Goal: Obtain resource: Obtain resource

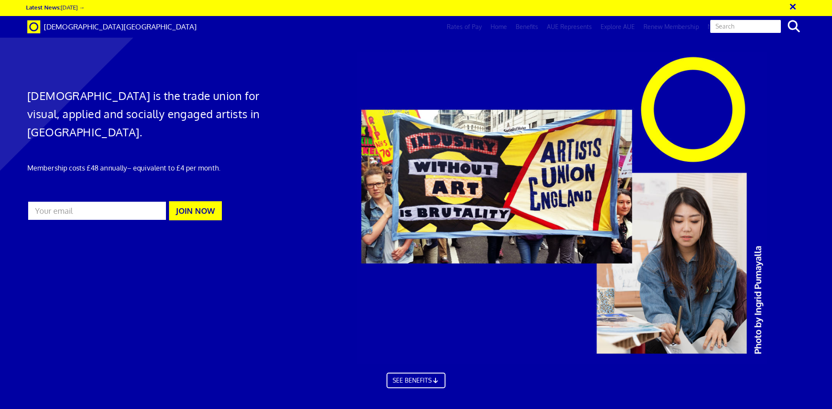
scroll to position [0, 13]
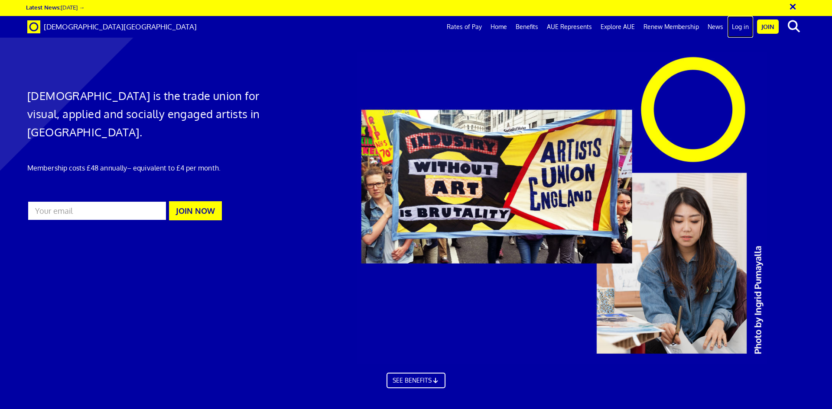
click at [736, 25] on link "Log in" at bounding box center [740, 27] width 26 height 22
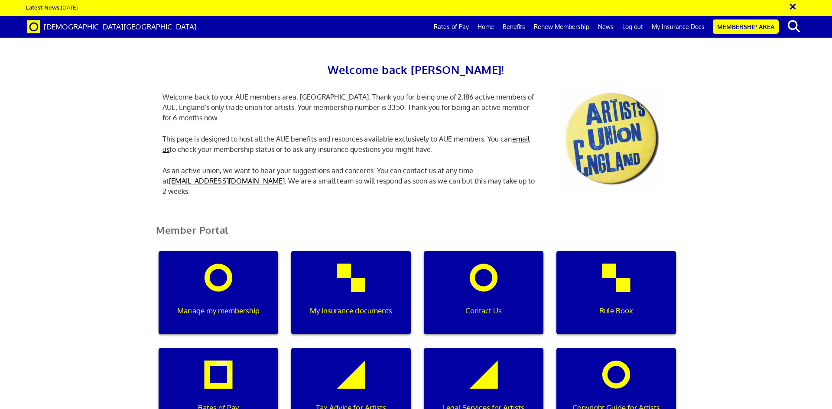
scroll to position [0, 3]
click at [374, 293] on div "My insurance documents" at bounding box center [351, 292] width 120 height 83
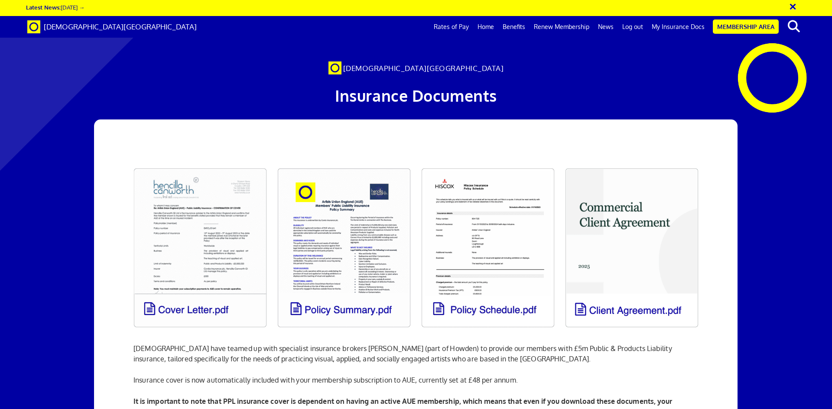
scroll to position [0, 13]
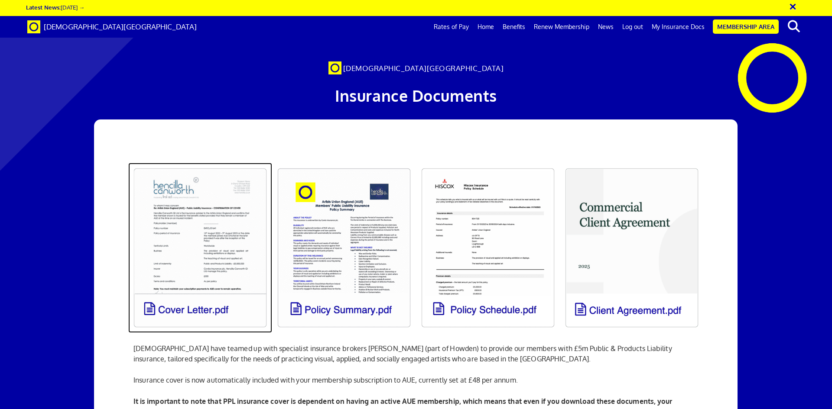
click at [194, 250] on link at bounding box center [200, 248] width 144 height 170
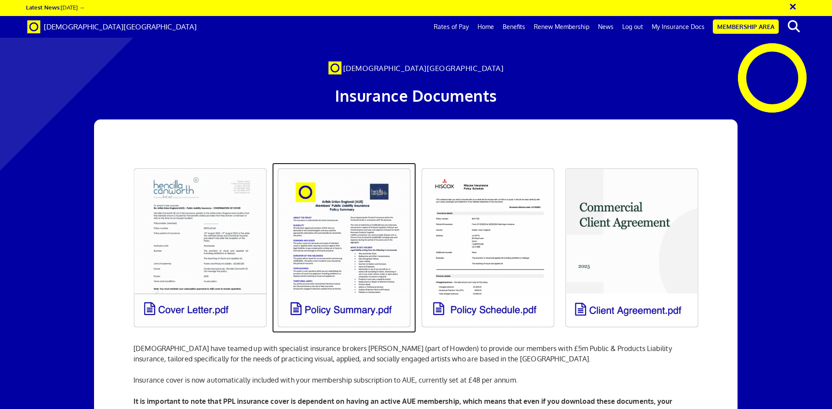
click at [332, 230] on link at bounding box center [344, 248] width 144 height 170
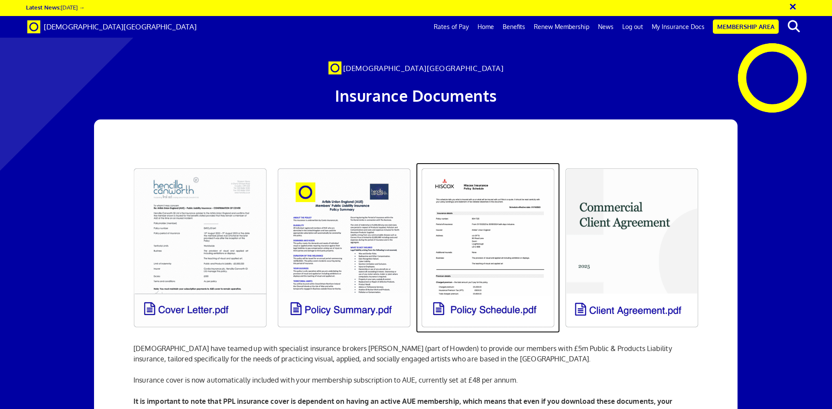
click at [519, 256] on link at bounding box center [488, 248] width 144 height 170
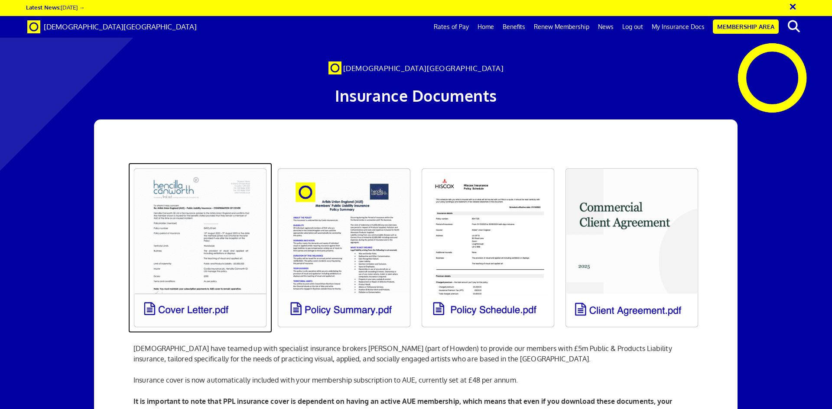
click at [164, 245] on link at bounding box center [200, 248] width 144 height 170
